Goal: Task Accomplishment & Management: Manage account settings

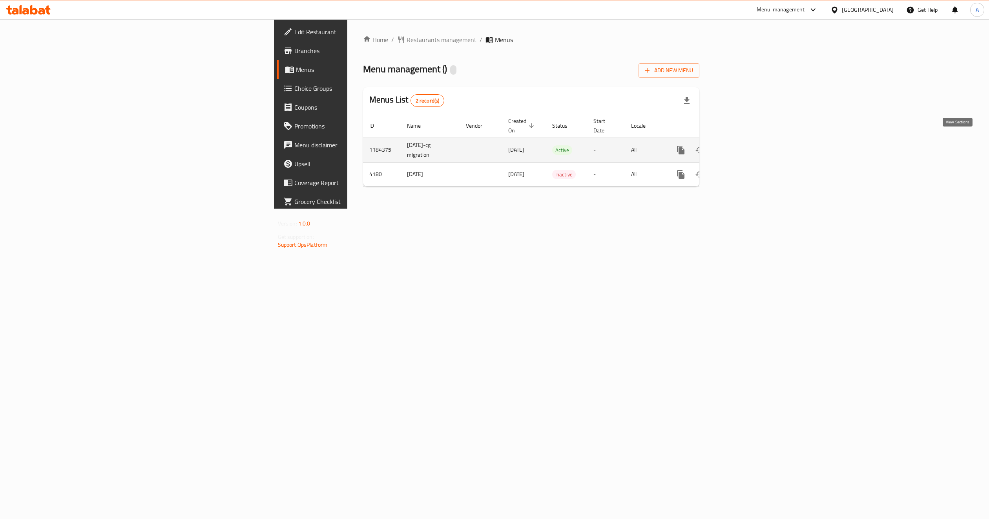
click at [742, 145] on icon "enhanced table" at bounding box center [737, 149] width 9 height 9
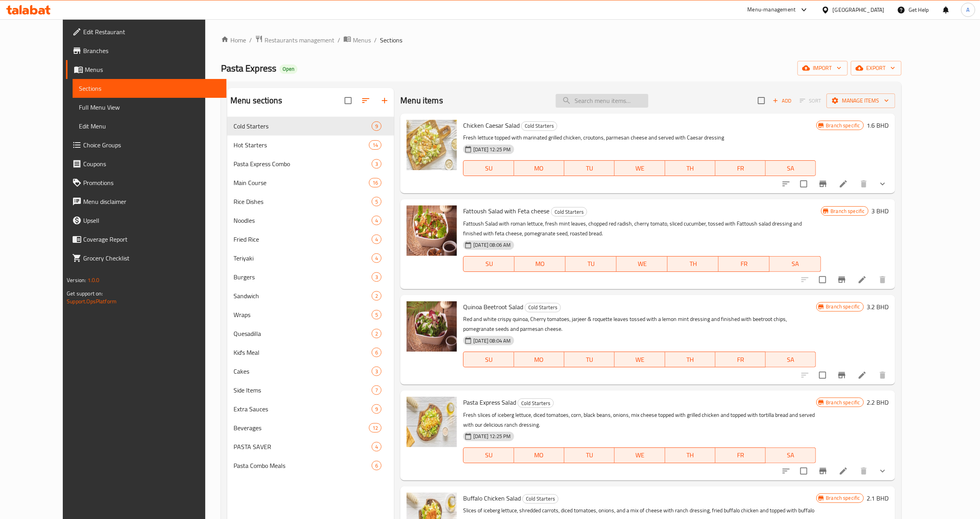
paste input "Kids Chicken Nuggets"
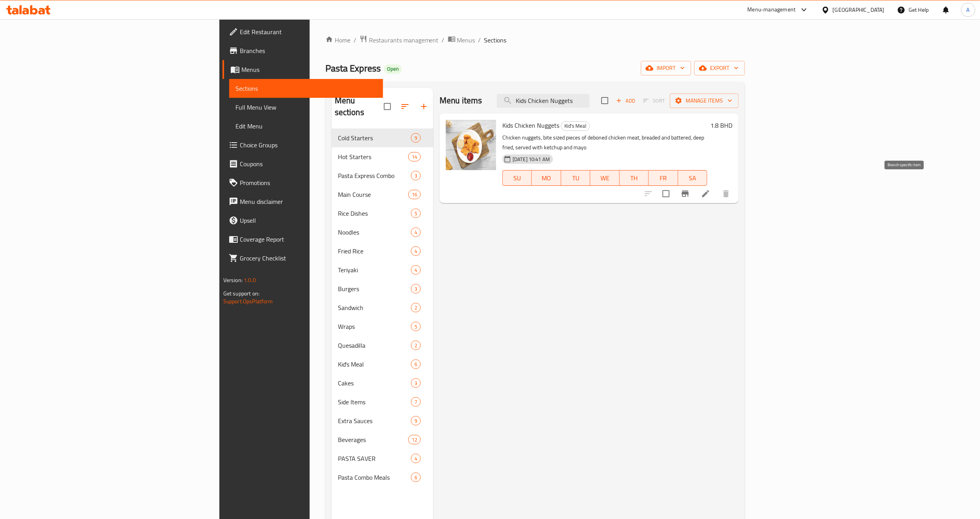
type input "Kids Chicken Nuggets"
click at [717, 188] on li at bounding box center [706, 193] width 22 height 14
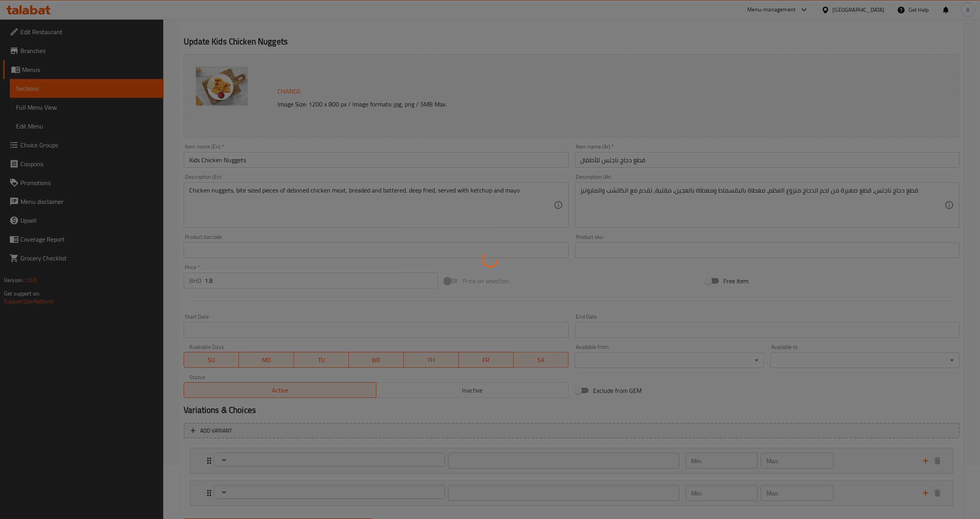
type input "اختيارك من المشروبات"
type input "1"
type input "اختيارك من الإضافات"
type input "0"
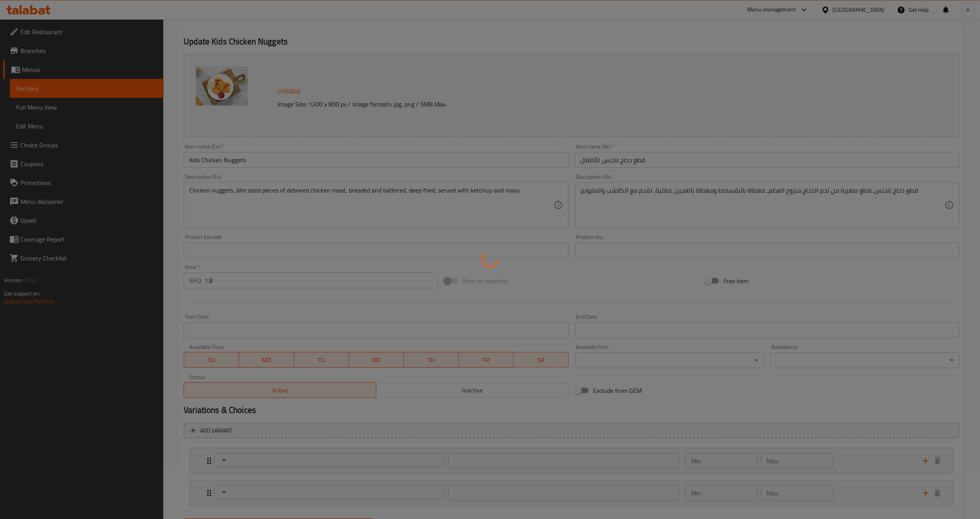
type input "3"
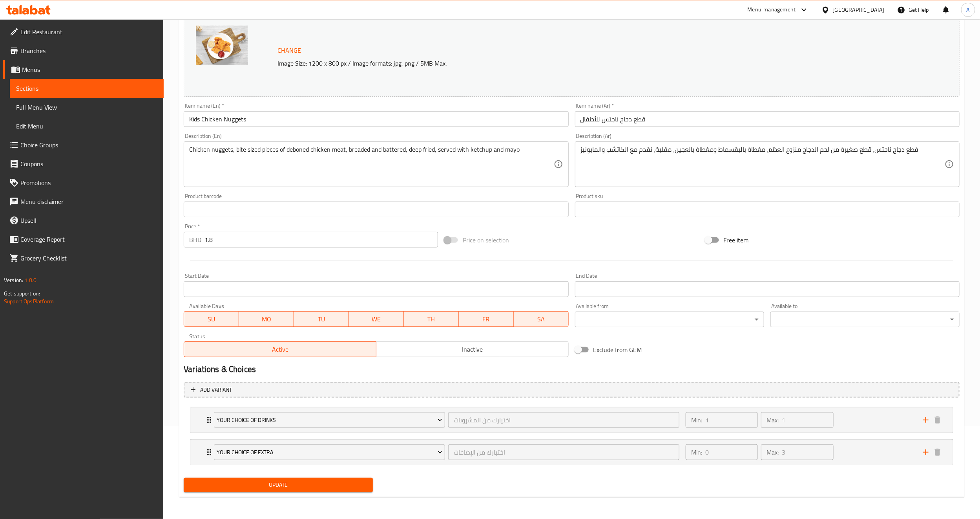
scroll to position [93, 0]
click at [207, 416] on icon "Expand" at bounding box center [209, 419] width 9 height 9
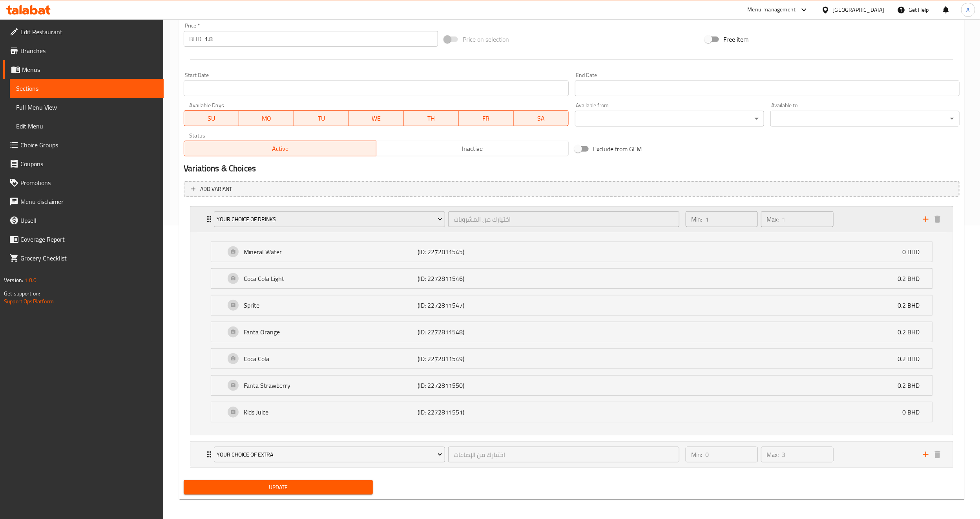
scroll to position [299, 0]
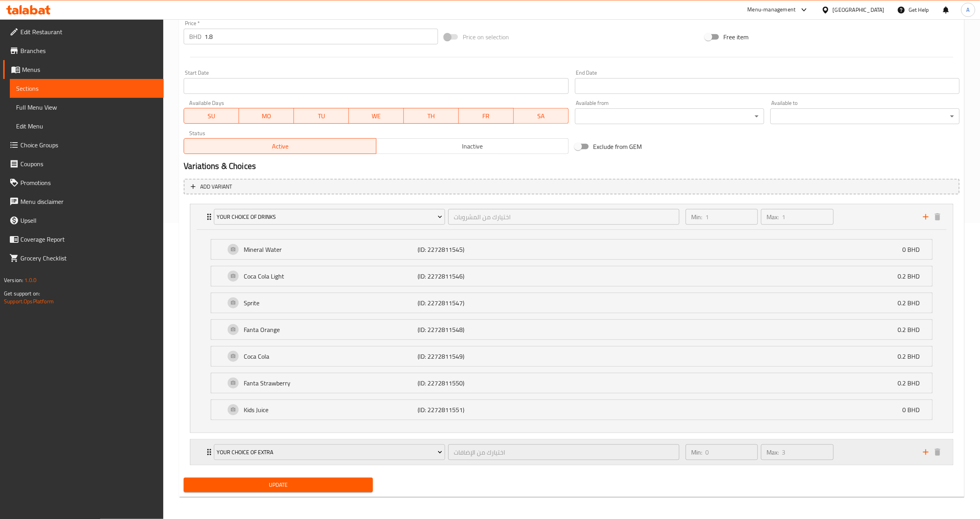
click at [210, 451] on div "Your Choice of Extra اختيارك من الإضافات ​" at bounding box center [446, 451] width 475 height 25
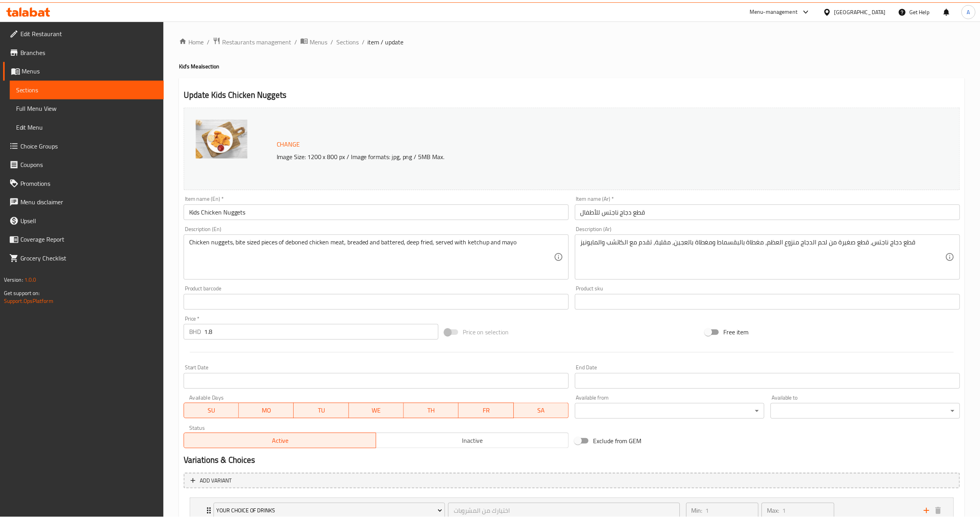
scroll to position [396, 0]
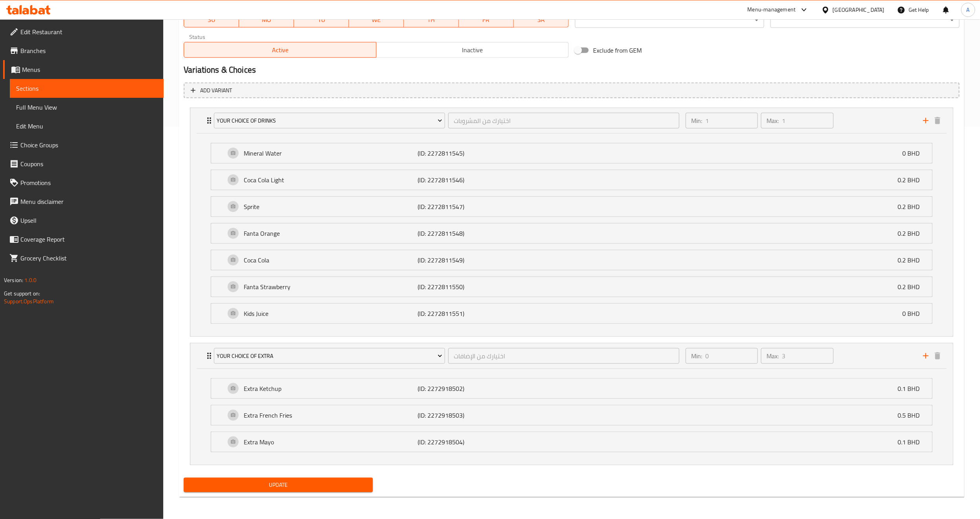
click at [833, 7] on div at bounding box center [827, 9] width 11 height 9
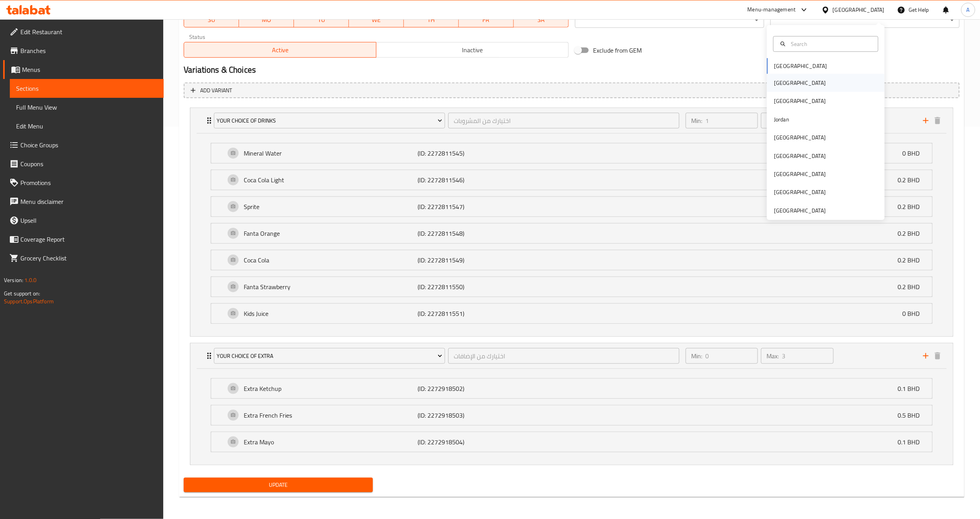
click at [781, 82] on div "[GEOGRAPHIC_DATA]" at bounding box center [800, 83] width 64 height 18
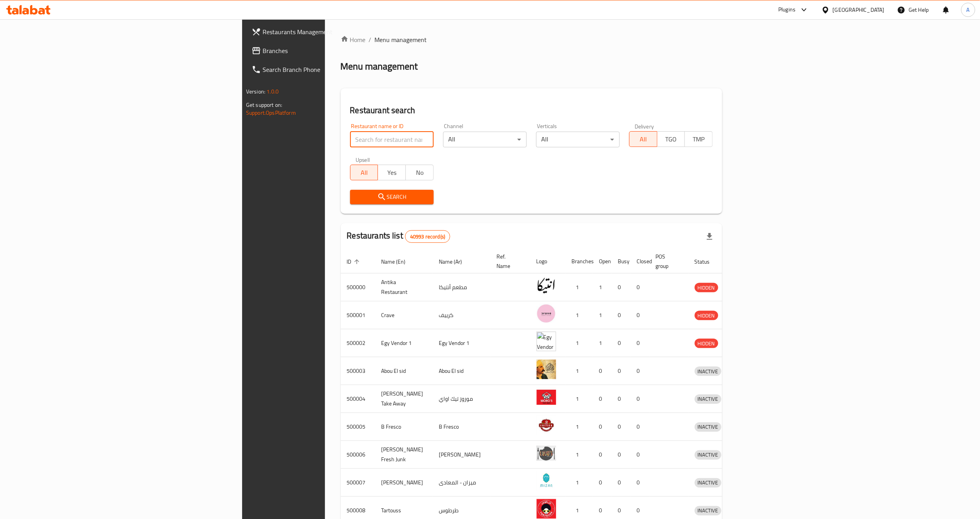
paste input "610761"
type input "610761"
click at [377, 195] on icon "submit" at bounding box center [381, 196] width 9 height 9
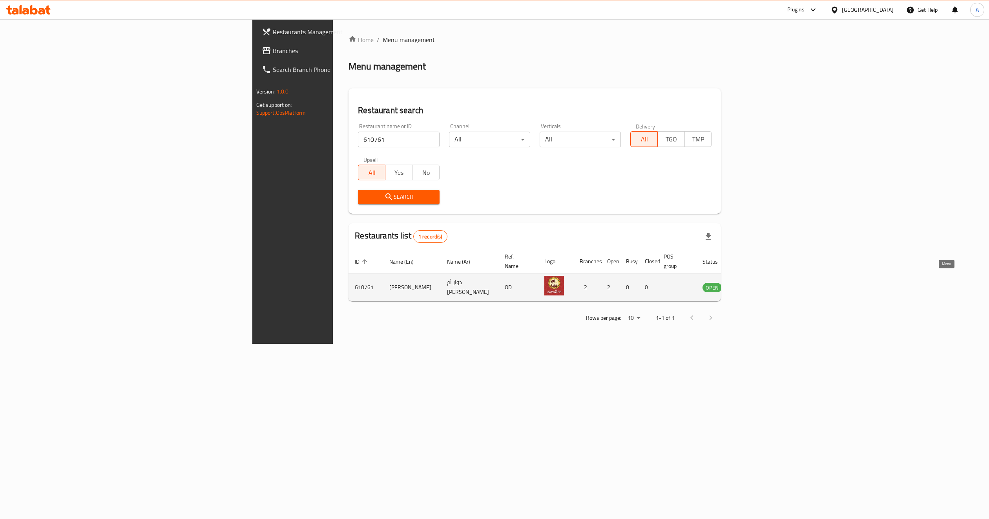
click at [753, 282] on icon "enhanced table" at bounding box center [748, 286] width 9 height 9
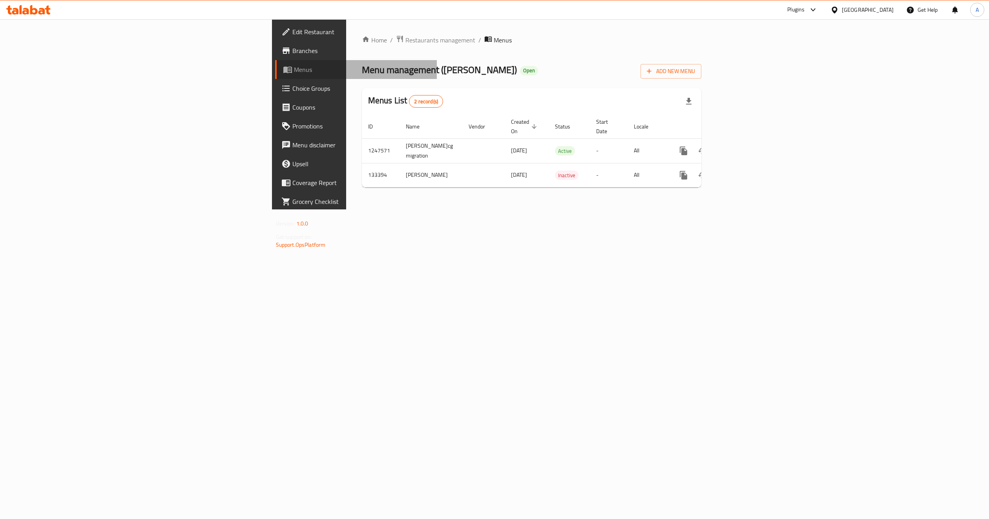
click at [275, 60] on link "Menus" at bounding box center [356, 69] width 162 height 19
click at [292, 53] on span "Branches" at bounding box center [361, 50] width 139 height 9
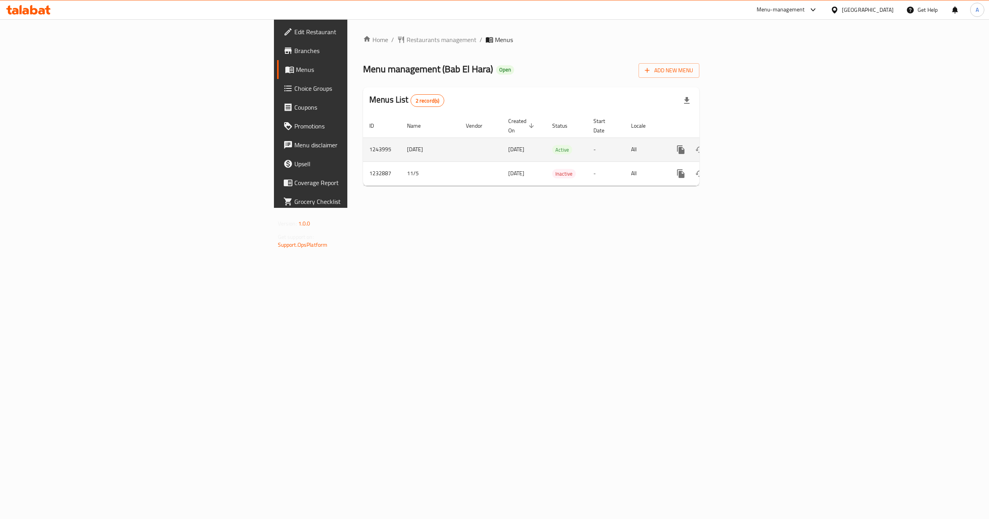
click at [742, 145] on icon "enhanced table" at bounding box center [737, 149] width 9 height 9
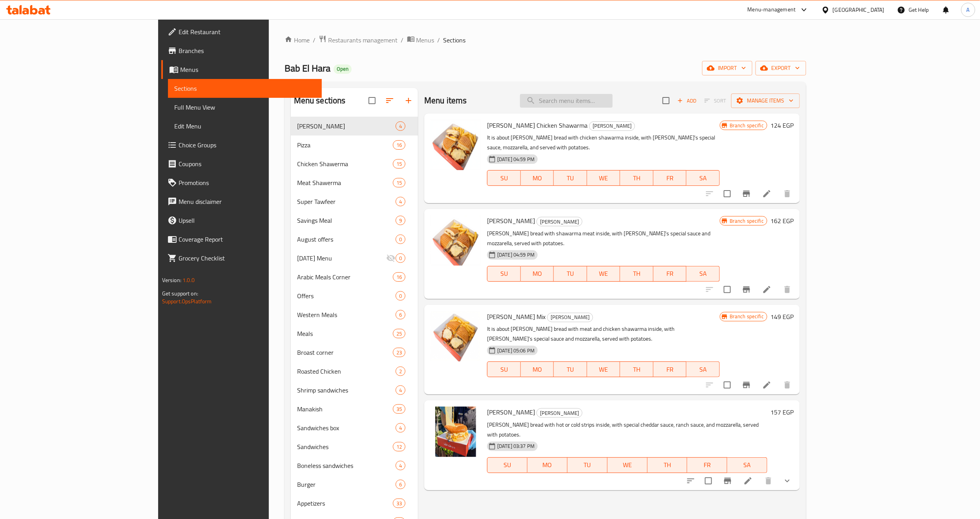
click at [613, 103] on input "search" at bounding box center [566, 101] width 93 height 14
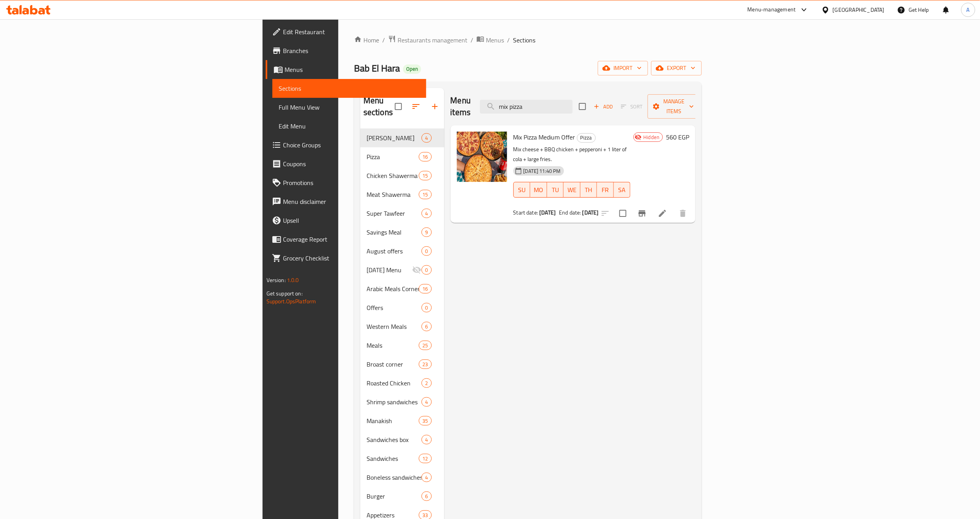
click at [696, 284] on div "Menu items mix pizza Add Sort Manage items Mix Pizza Medium Offer Pizza Mix che…" at bounding box center [570, 486] width 252 height 797
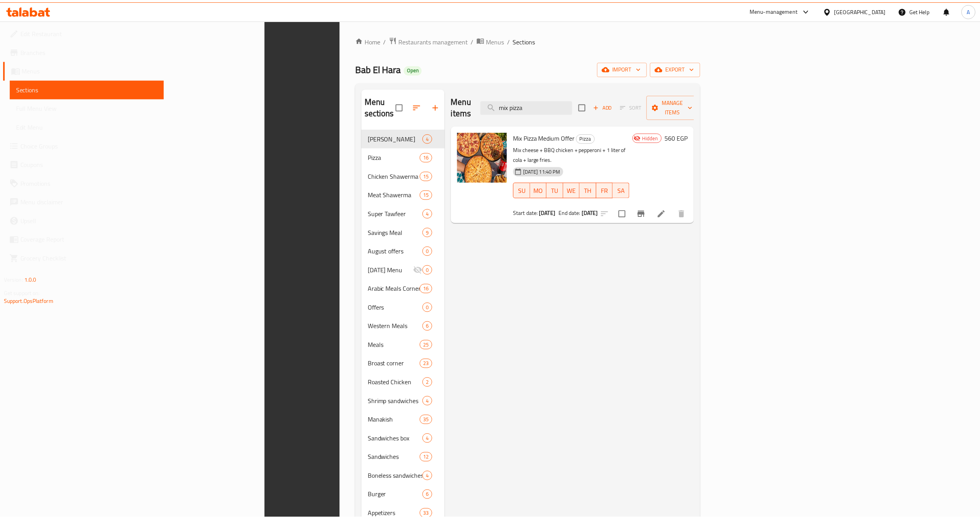
scroll to position [376, 0]
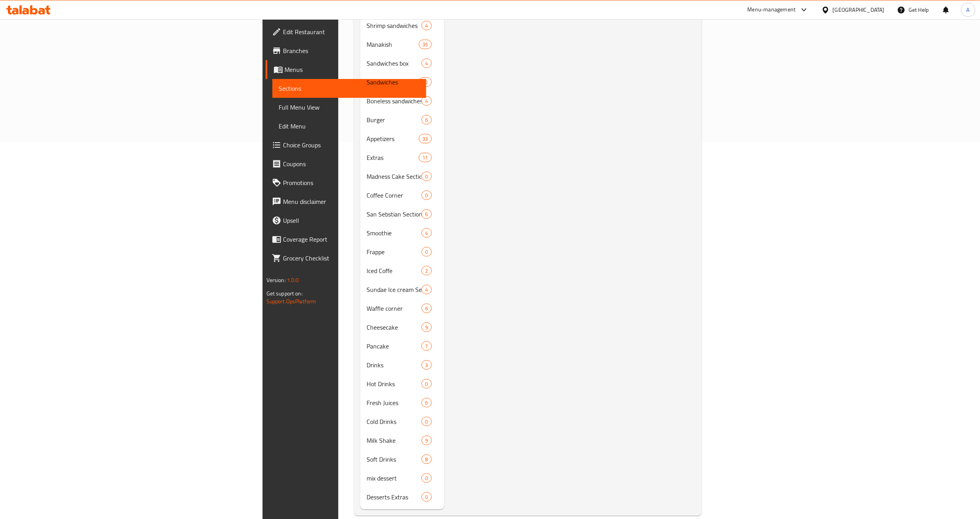
click at [506, 162] on div "Menu items mix pizza Add Sort Manage items Mix Pizza Medium Offer Pizza Mix che…" at bounding box center [570, 110] width 252 height 797
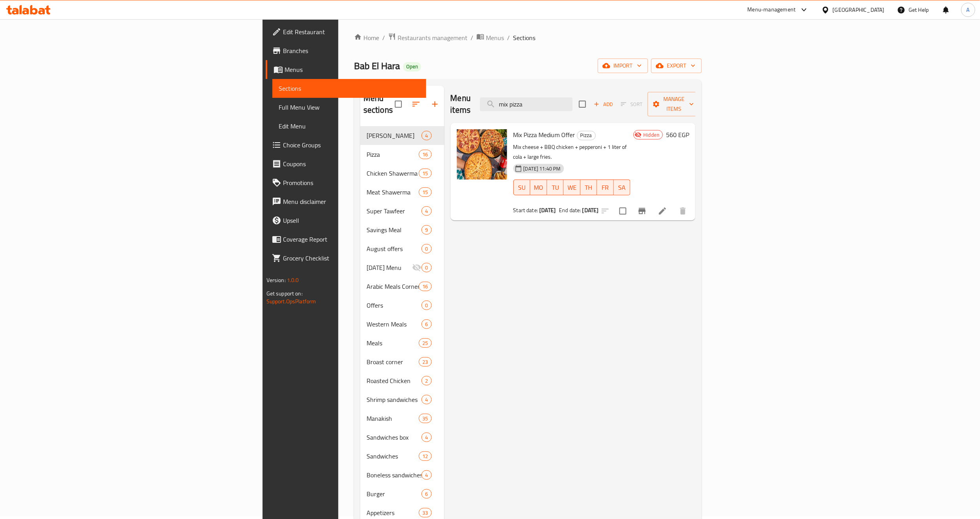
scroll to position [0, 0]
click at [599, 185] on div "Mix Pizza Medium Offer Pizza Mix cheese + BBQ chicken + pepperoni + 1 liter of …" at bounding box center [572, 173] width 124 height 91
click at [573, 100] on input "mix pizza" at bounding box center [526, 107] width 93 height 14
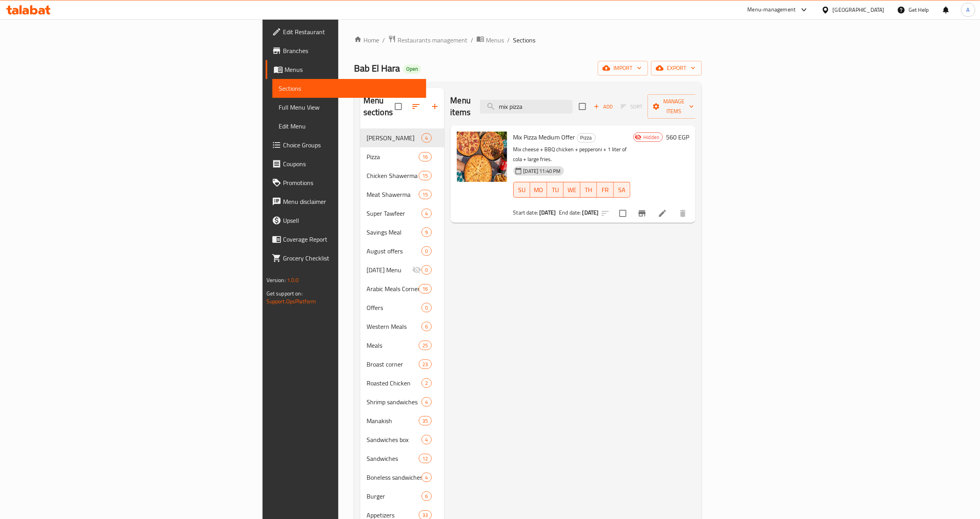
click at [593, 144] on p "Mix cheese + BBQ chicken + pepperoni + 1 liter of cola + large fries." at bounding box center [572, 154] width 117 height 20
copy p "fries"
click at [573, 102] on input "mix pizza" at bounding box center [526, 107] width 93 height 14
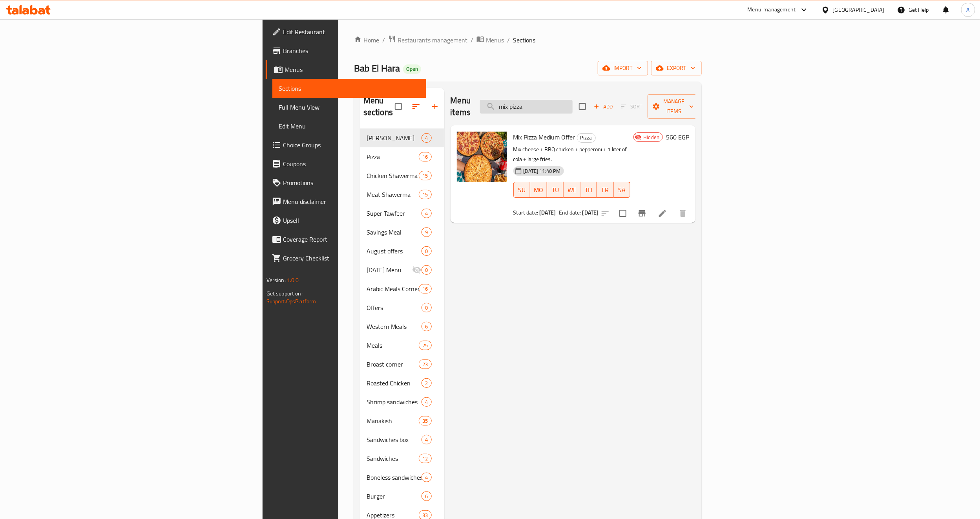
click at [573, 102] on input "mix pizza" at bounding box center [526, 107] width 93 height 14
paste input "fries"
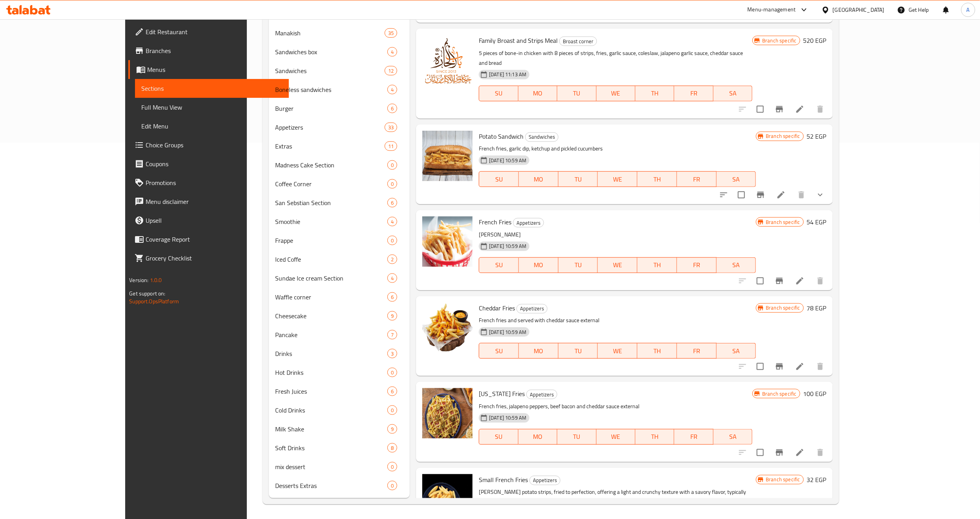
scroll to position [376, 0]
click at [603, 387] on h6 "Texas Fries Appetizers" at bounding box center [616, 392] width 274 height 11
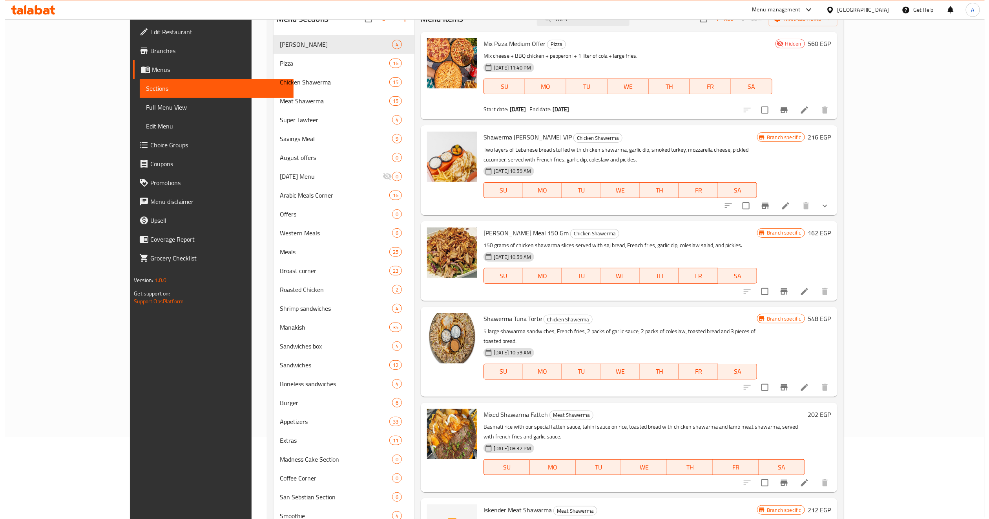
scroll to position [0, 0]
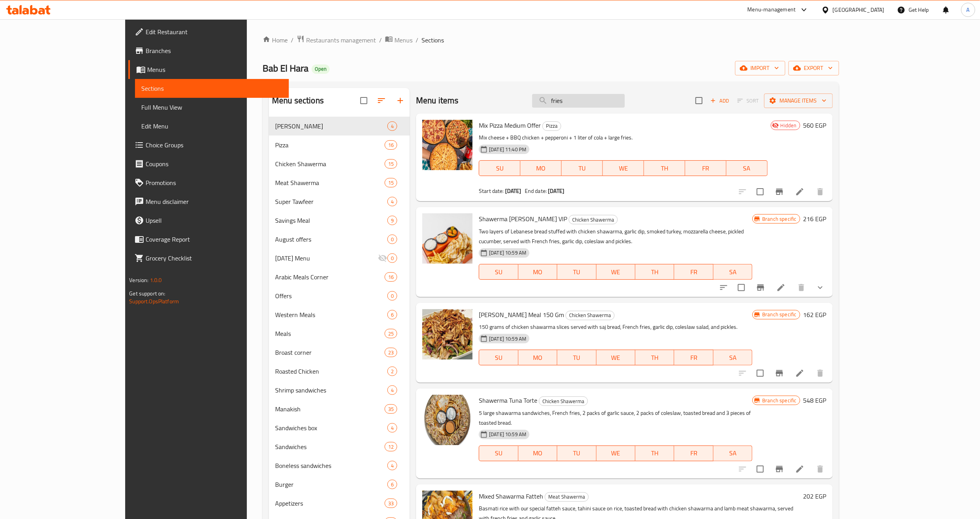
click at [625, 103] on input "fries" at bounding box center [578, 101] width 93 height 14
paste input "Double Arabic Mix Offer"
click at [625, 103] on input "Double Arabic Mix Offer" at bounding box center [578, 101] width 93 height 14
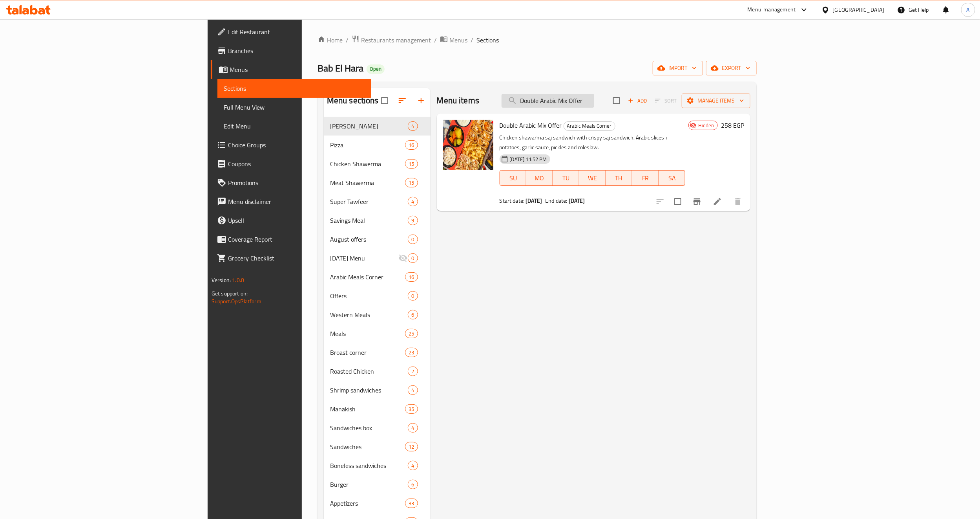
click at [594, 95] on input "Double Arabic Mix Offer" at bounding box center [548, 101] width 93 height 14
paste input "Mix Shish and Kofta"
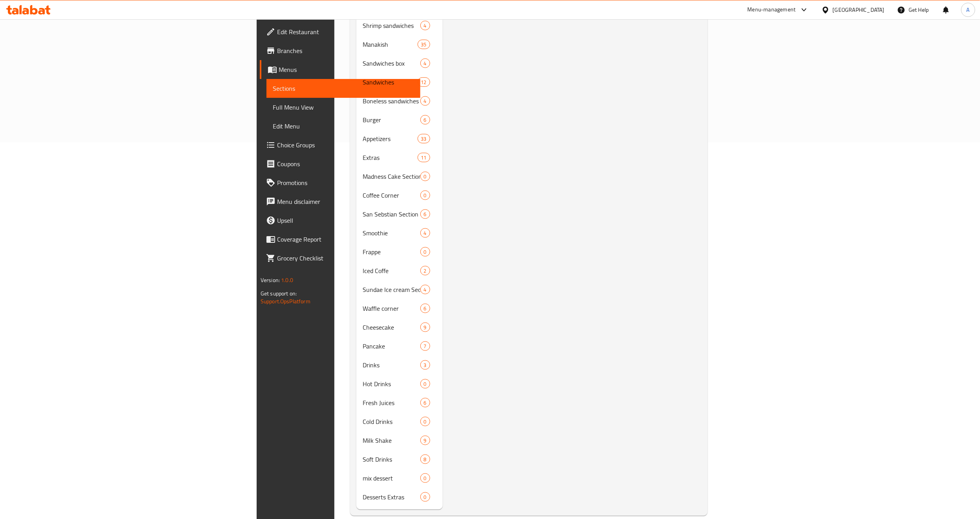
scroll to position [23, 0]
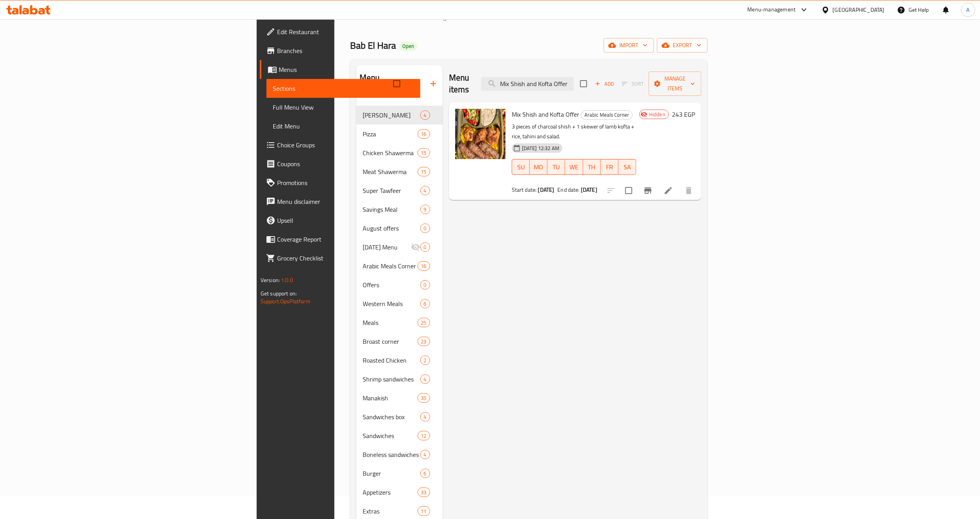
click at [585, 182] on div "Menu items Mix Shish and Kofta Offer Add Sort Manage items Mix Shish and Kofta …" at bounding box center [572, 463] width 259 height 797
click at [574, 80] on input "Mix Shish and Kofta Offer" at bounding box center [527, 84] width 93 height 14
paste input "Grill and Crispy"
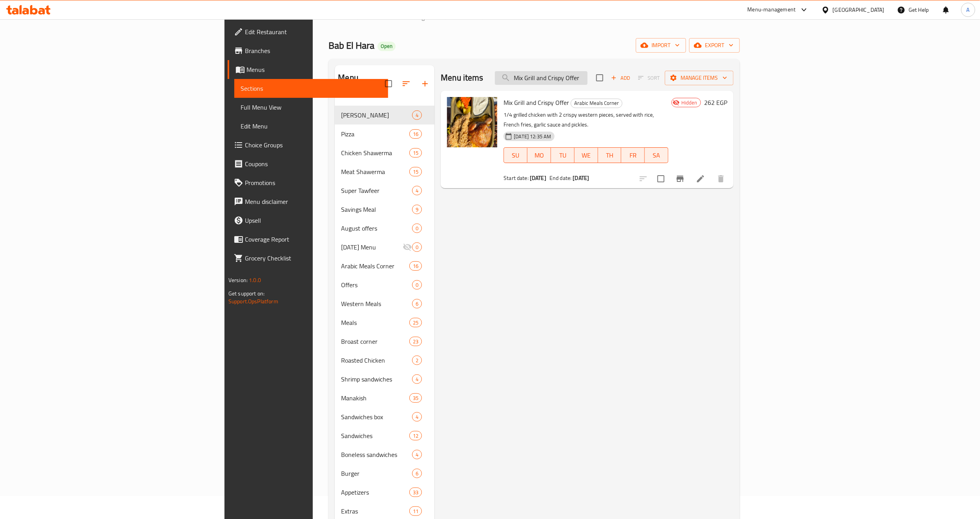
click at [588, 77] on input "Mix Grill and Crispy Offer" at bounding box center [541, 78] width 93 height 14
drag, startPoint x: 631, startPoint y: 77, endPoint x: 561, endPoint y: 225, distance: 164.0
click at [561, 225] on div "Menu items Mix Grill and Crispy Offer Add Sort Manage items Mix Grill and Crisp…" at bounding box center [584, 463] width 299 height 797
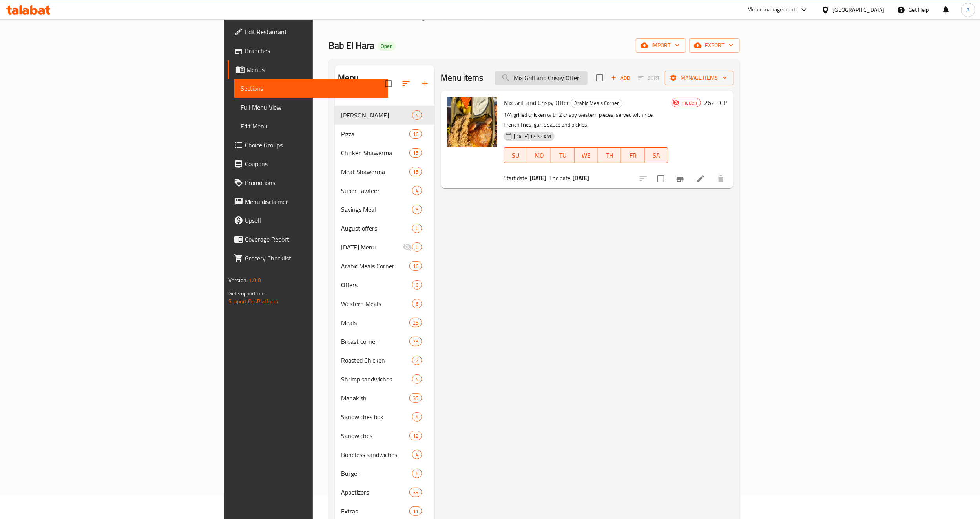
click at [588, 77] on input "Mix Grill and Crispy Offer" at bounding box center [541, 78] width 93 height 14
paste input "Pizza Medium"
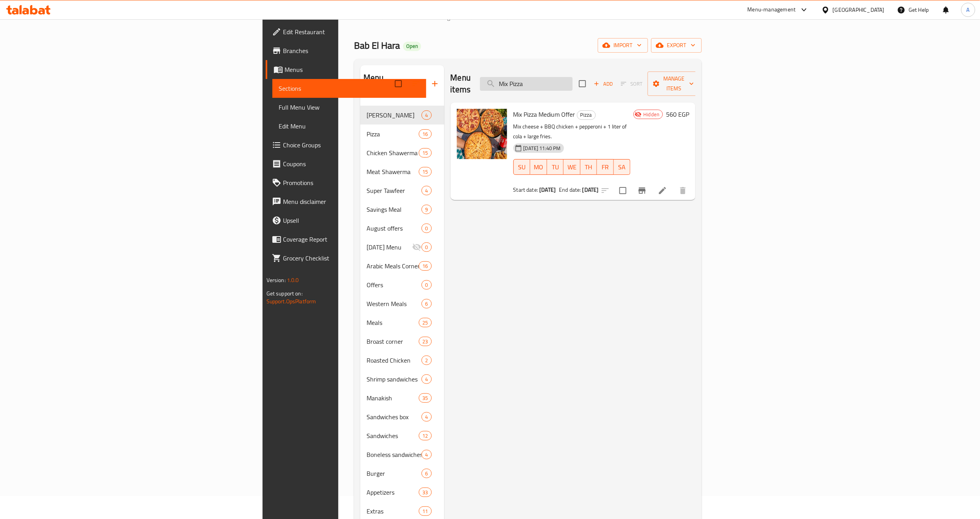
click at [573, 78] on input "Mix Pizza" at bounding box center [526, 84] width 93 height 14
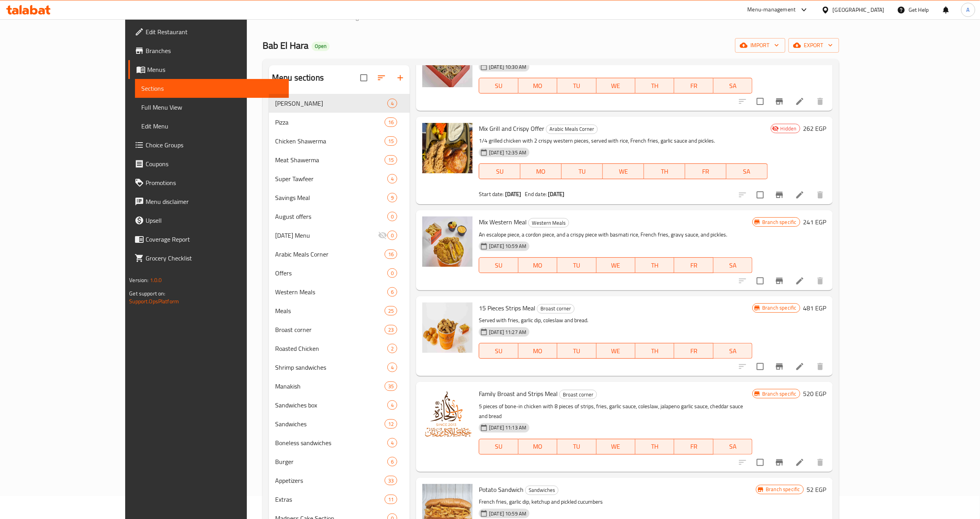
scroll to position [376, 0]
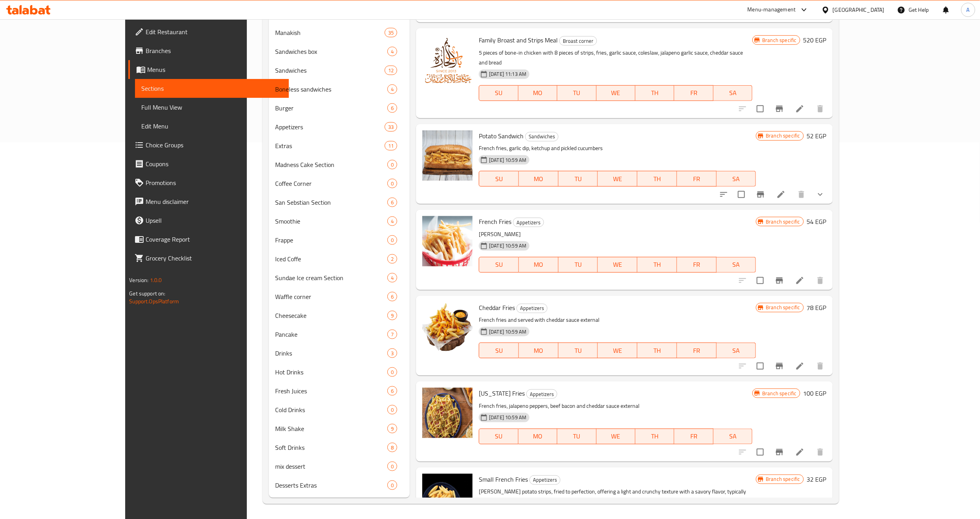
click at [540, 486] on p "golden-brown potato strips, fried to perfection, offering a light and crunchy t…" at bounding box center [617, 496] width 277 height 20
click at [582, 473] on h6 "Small French Fries Appetizers" at bounding box center [617, 478] width 277 height 11
click at [544, 470] on div "Small French Fries Appetizers golden-brown potato strips, fried to perfection, …" at bounding box center [617, 511] width 283 height 83
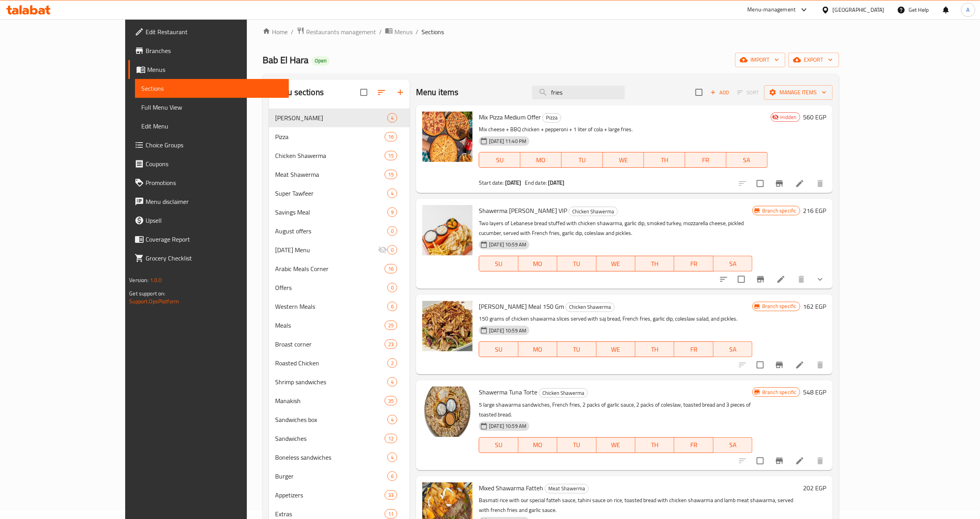
scroll to position [0, 0]
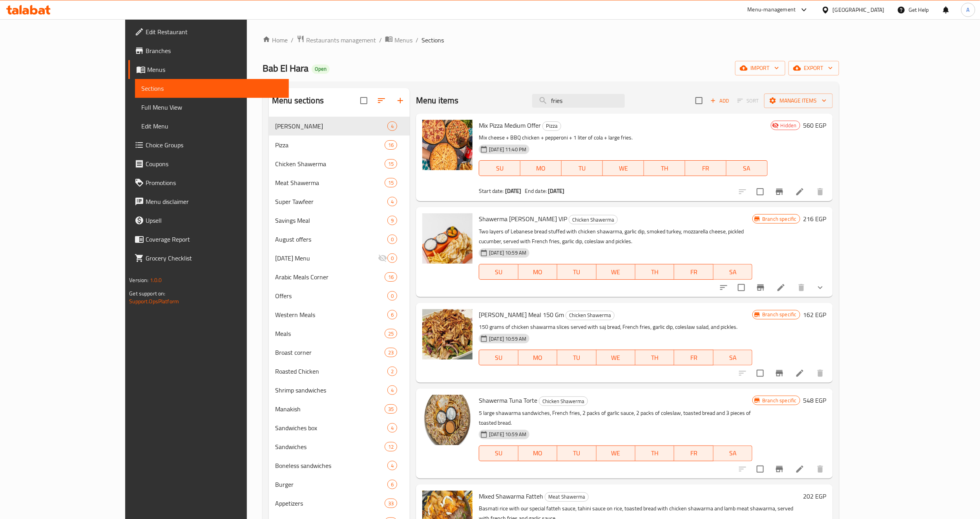
click at [489, 128] on span "Mix Pizza Medium Offer" at bounding box center [510, 125] width 62 height 12
copy h6 "Mix Pizza Medium Offer"
click at [607, 102] on input "fries" at bounding box center [578, 101] width 93 height 14
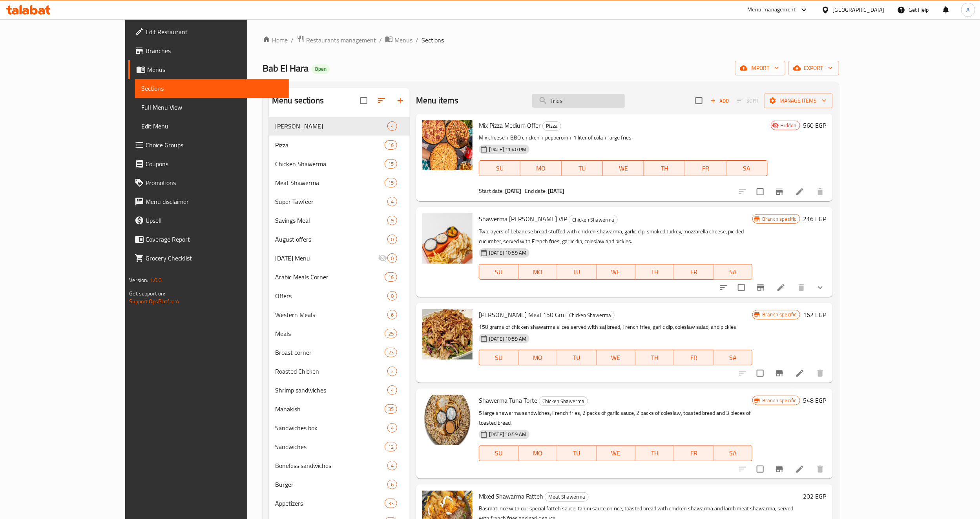
click at [607, 102] on input "fries" at bounding box center [578, 101] width 93 height 14
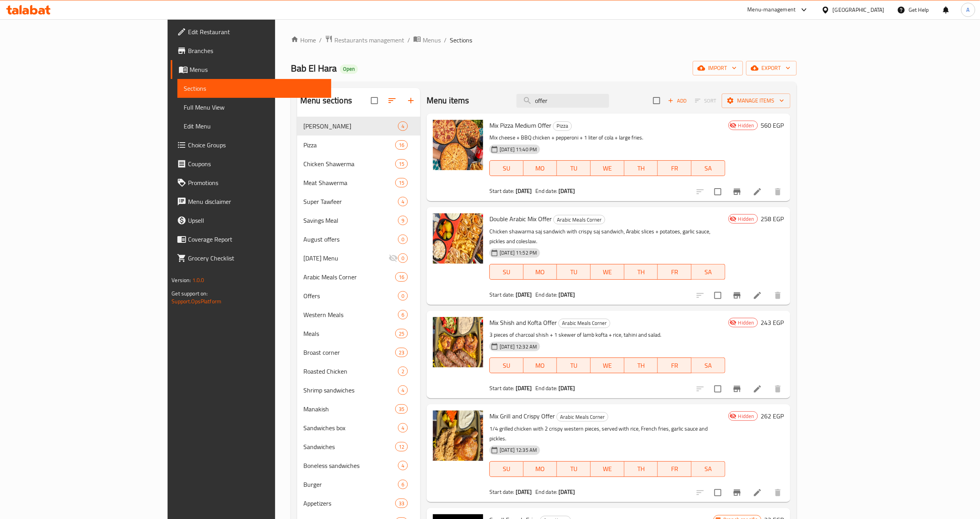
click at [504, 230] on p "Chicken shawarma saj sandwich with crispy saj sandwich, Arabic slices + potatoe…" at bounding box center [608, 237] width 236 height 20
click at [490, 219] on span "Double Arabic Mix Offer" at bounding box center [521, 219] width 62 height 12
copy h6 "Double Arabic Mix Offer"
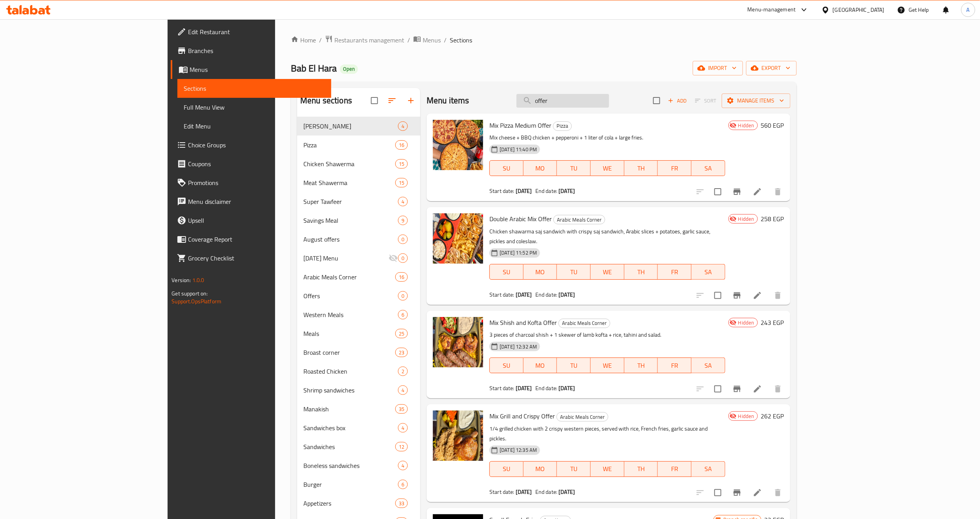
click at [609, 104] on input "offer" at bounding box center [563, 101] width 93 height 14
paste input "Mix Grill and Crispy O"
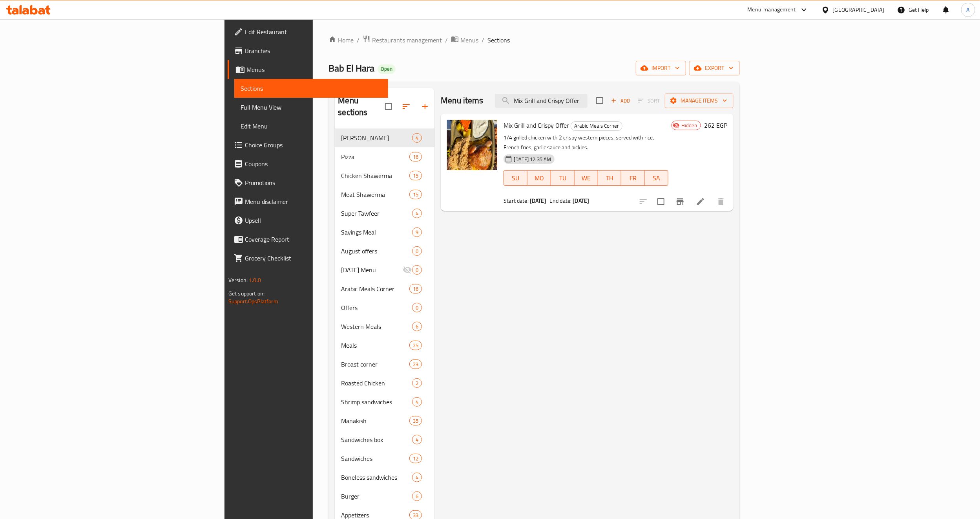
click at [635, 125] on h6 "Mix Grill and Crispy Offer Arabic Meals Corner" at bounding box center [586, 125] width 165 height 11
click at [549, 317] on div "Menu items Mix Grill and Crispy Offer Add Sort Manage items Mix Grill and Crisp…" at bounding box center [584, 486] width 299 height 797
drag, startPoint x: 559, startPoint y: 338, endPoint x: 424, endPoint y: 19, distance: 346.4
click at [559, 335] on div "Menu items Mix Grill and Crispy Offer Add Sort Manage items Mix Grill and Crisp…" at bounding box center [584, 486] width 299 height 797
click at [568, 309] on div "Menu items Mix Grill and Crispy Offer Add Sort Manage items Mix Grill and Crisp…" at bounding box center [584, 486] width 299 height 797
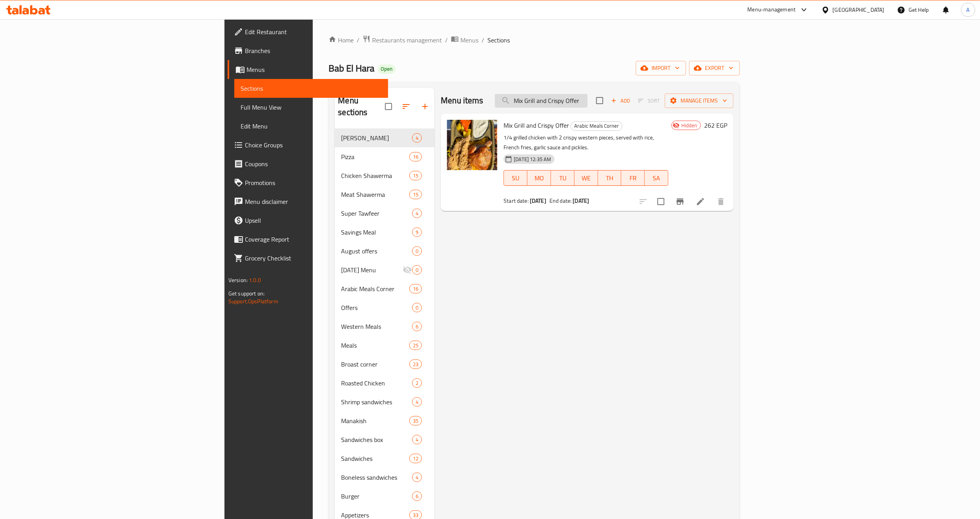
click at [588, 96] on input "Mix Grill and Crispy Offer" at bounding box center [541, 101] width 93 height 14
paste input "Shish and Kofta"
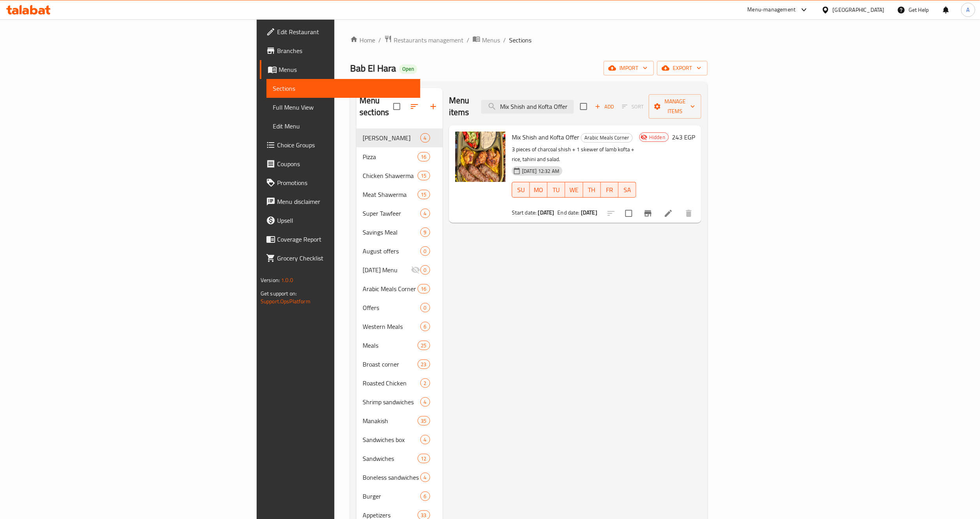
type input "Mix Shish and Kofta Offer"
drag, startPoint x: 620, startPoint y: 139, endPoint x: 446, endPoint y: 140, distance: 173.1
click at [509, 140] on div "Mix Shish and Kofta Offer Arabic Meals Corner 3 pieces of charcoal shish + 1 sk…" at bounding box center [574, 173] width 131 height 91
click at [653, 208] on icon "Branch-specific-item" at bounding box center [647, 212] width 9 height 9
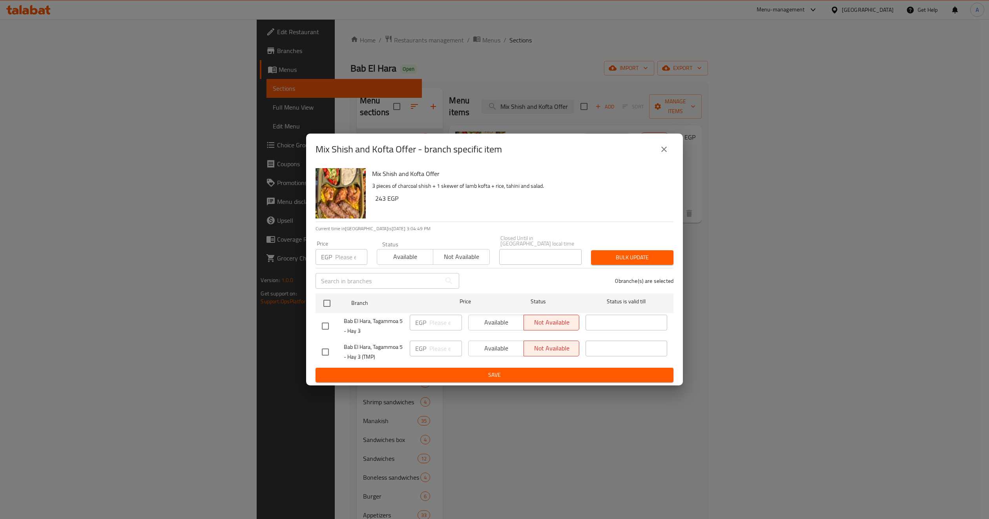
click at [669, 141] on div "Mix Shish and Kofta Offer - branch specific item" at bounding box center [494, 148] width 377 height 31
click at [670, 155] on button "close" at bounding box center [664, 149] width 19 height 19
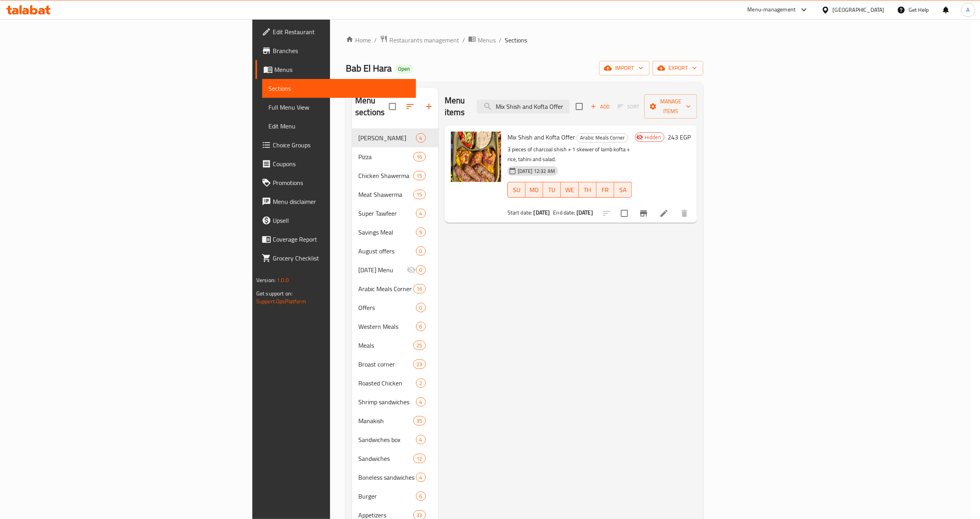
click at [697, 264] on div "Menu items Mix Shish and Kofta Offer Add Sort Manage items Mix Shish and Kofta …" at bounding box center [568, 486] width 259 height 797
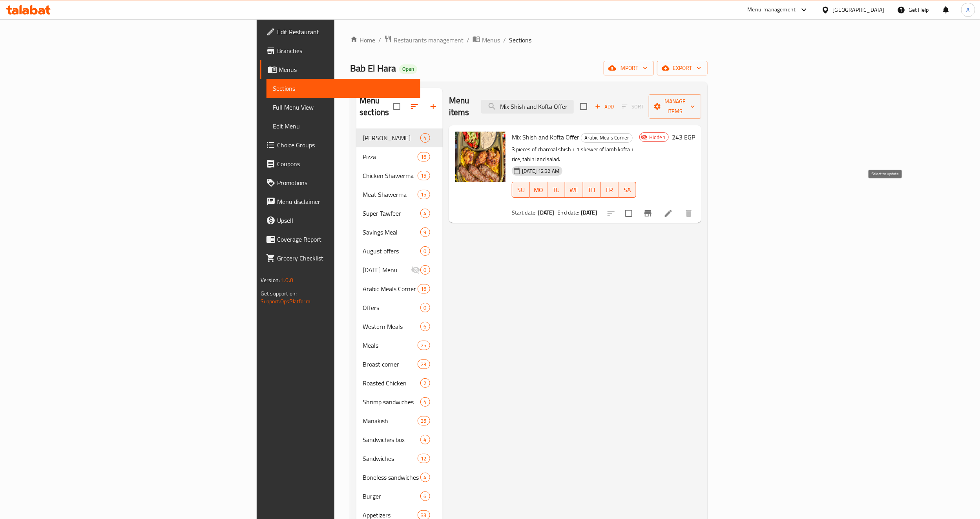
click at [637, 205] on input "checkbox" at bounding box center [629, 213] width 16 height 16
checkbox input "true"
click at [695, 105] on span "Manage items" at bounding box center [675, 107] width 40 height 20
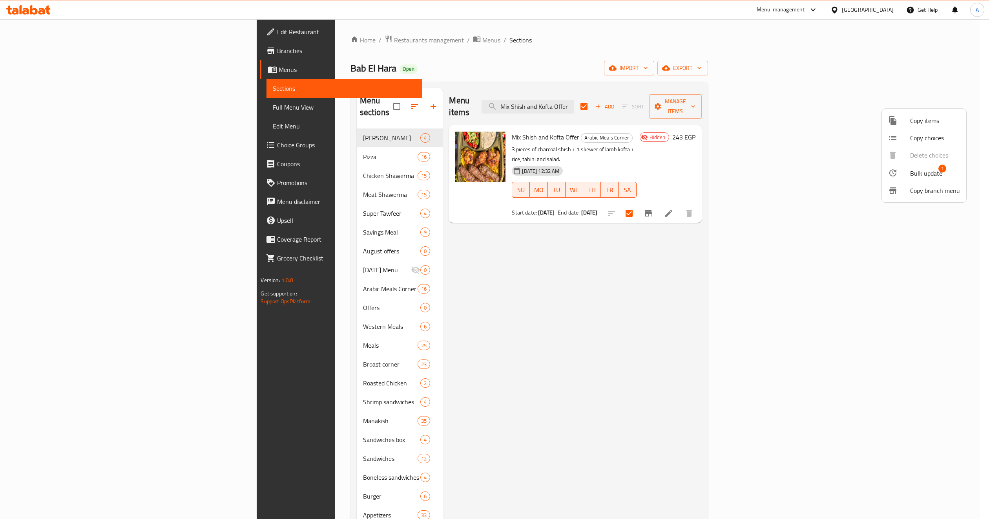
click at [906, 168] on div at bounding box center [899, 172] width 22 height 9
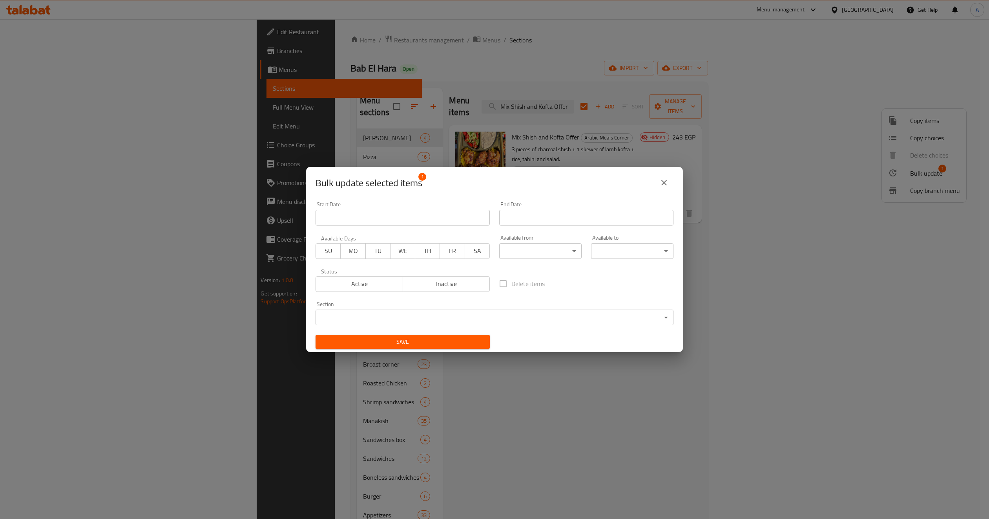
click at [365, 286] on span "Active" at bounding box center [359, 283] width 81 height 11
click at [398, 345] on span "Save" at bounding box center [403, 342] width 162 height 10
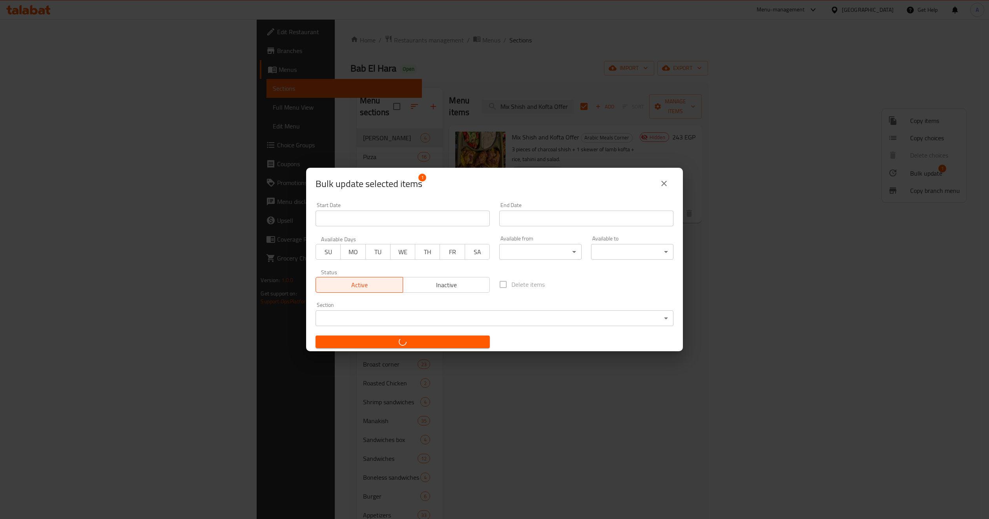
checkbox input "false"
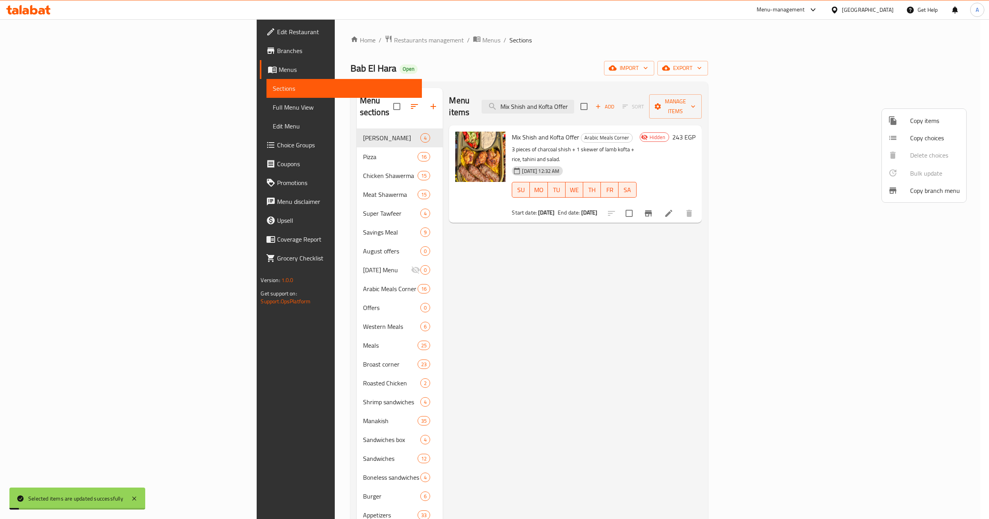
click at [732, 314] on div at bounding box center [494, 259] width 989 height 519
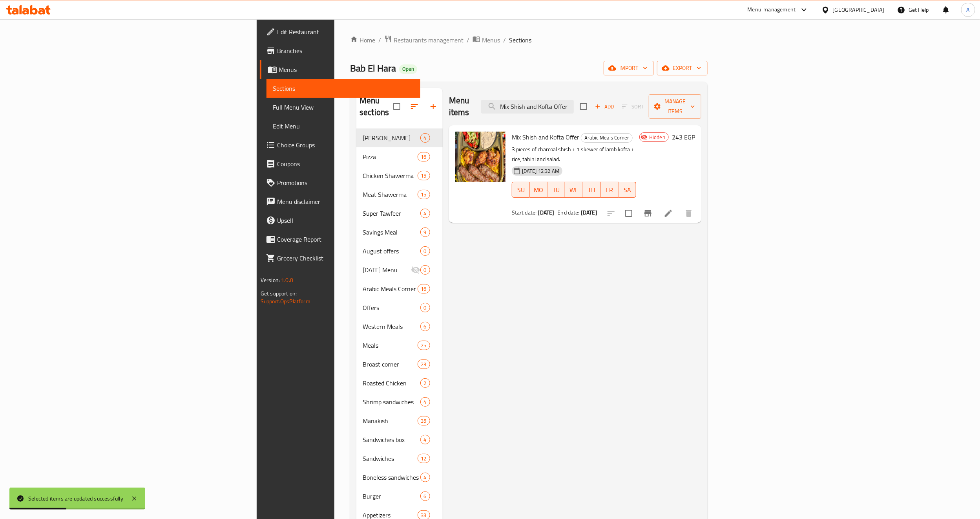
click at [636, 144] on p "3 pieces of charcoal shish + 1 skewer of lamb kofta + rice, tahini and salad." at bounding box center [574, 154] width 124 height 20
click at [574, 101] on input "Mix Shish and Kofta Offer" at bounding box center [527, 107] width 93 height 14
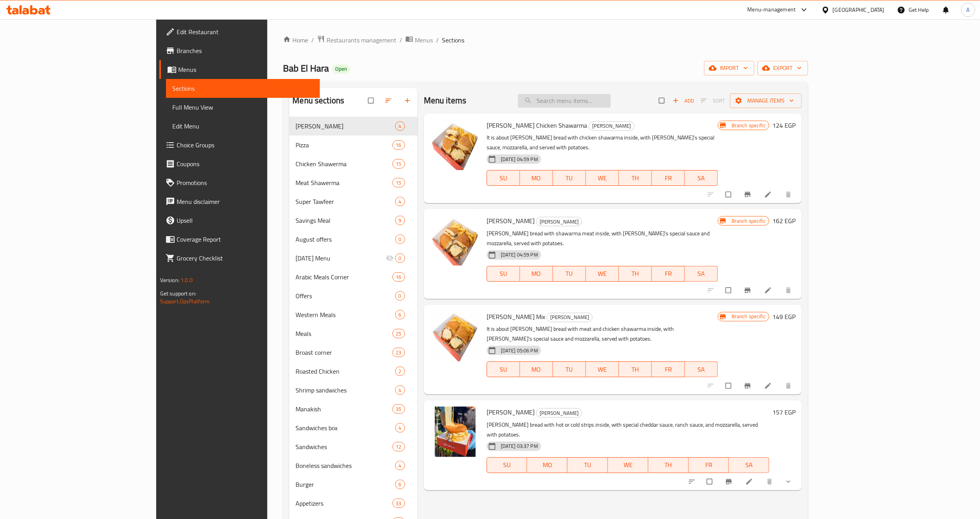
click at [611, 102] on input "search" at bounding box center [564, 101] width 93 height 14
paste input "Mix Shish and Kofta Offer"
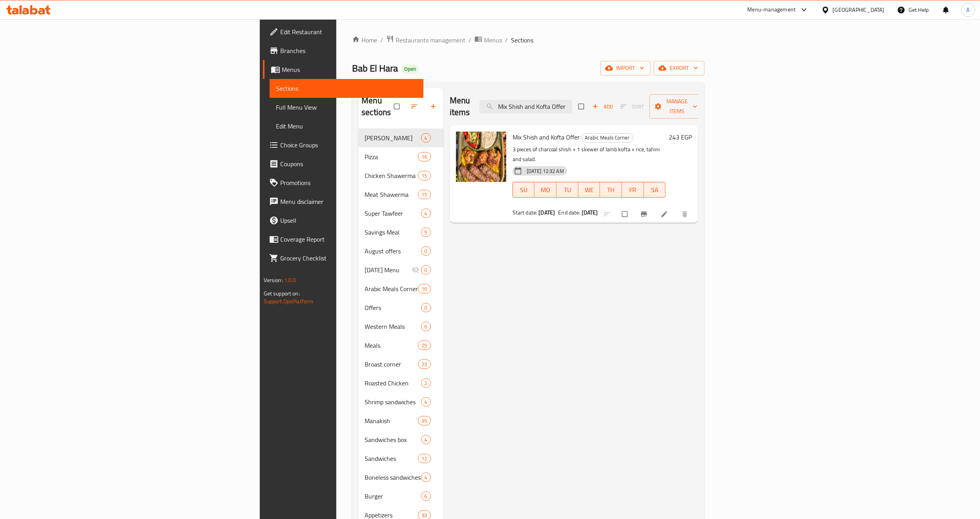
type input "Mix Shish and Kofta Offer"
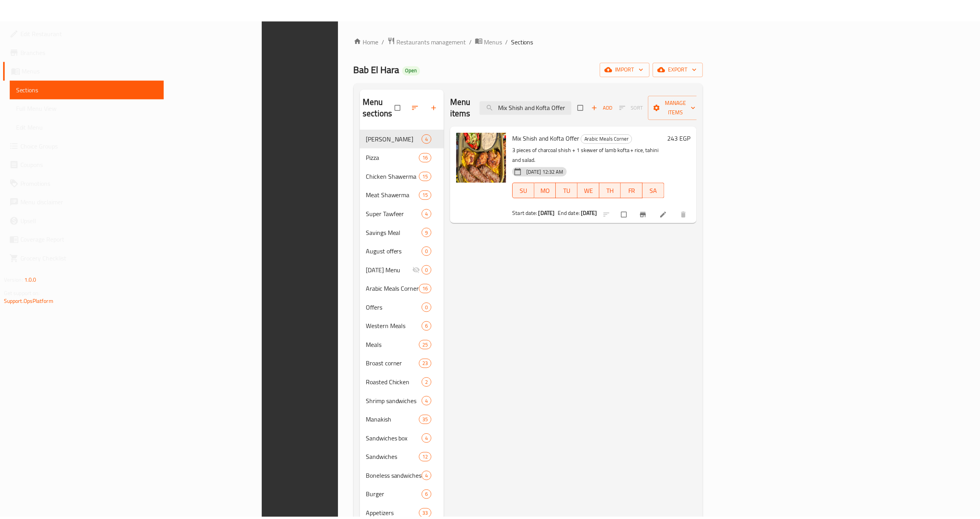
scroll to position [376, 0]
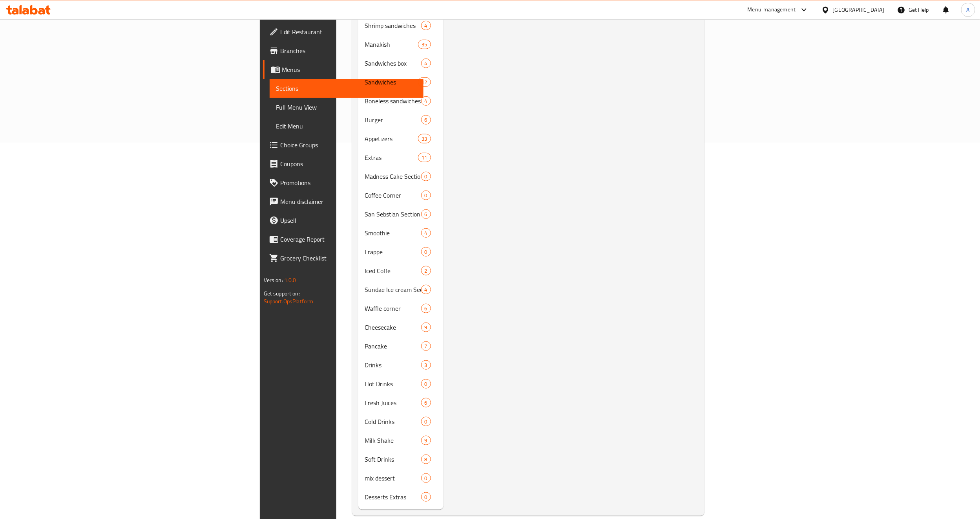
click at [280, 30] on span "Edit Restaurant" at bounding box center [348, 31] width 137 height 9
